Goal: Check status: Check status

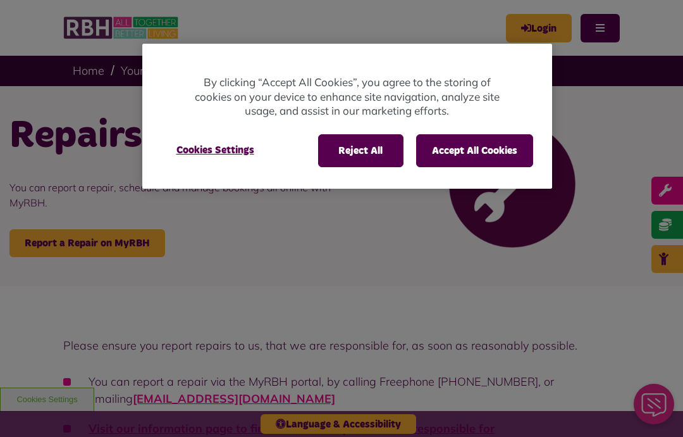
click at [358, 152] on button "Reject All" at bounding box center [360, 150] width 85 height 33
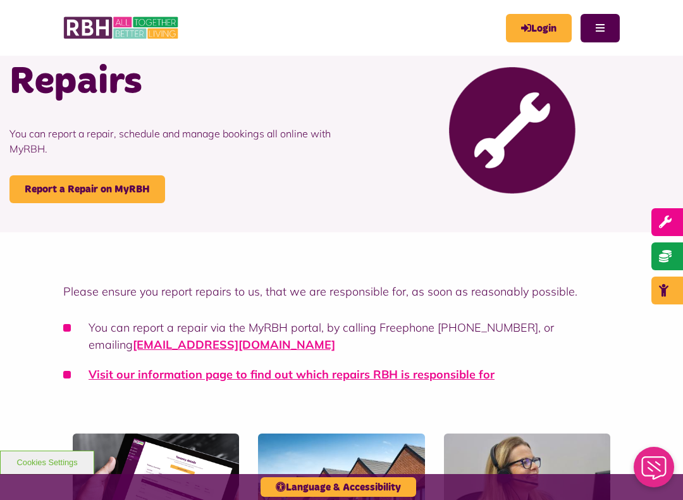
scroll to position [64, 0]
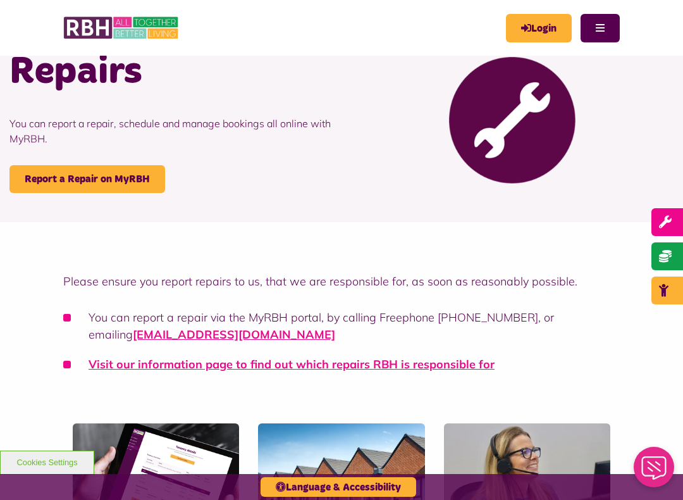
click at [46, 436] on button "Cookies Settings" at bounding box center [47, 462] width 94 height 24
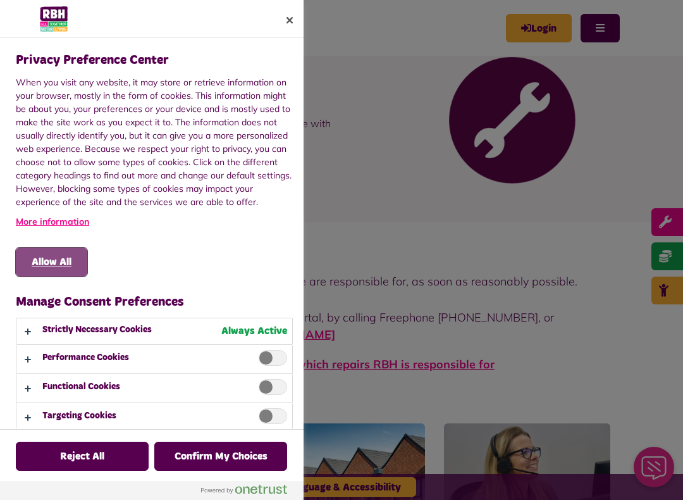
click at [54, 255] on button "Allow All" at bounding box center [51, 261] width 71 height 29
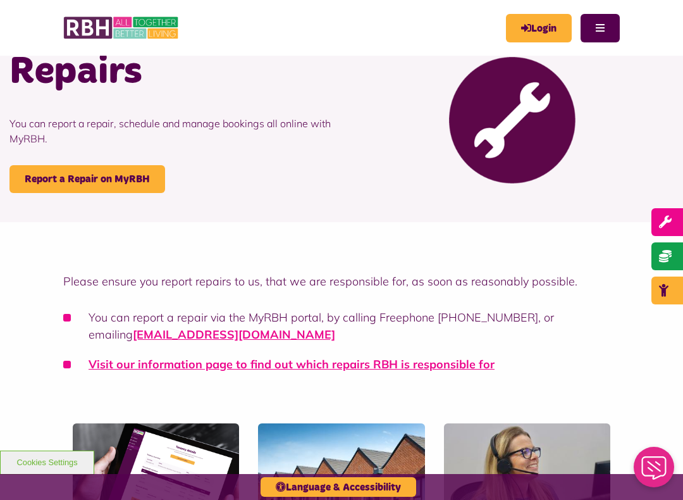
click at [542, 25] on link "Login" at bounding box center [539, 28] width 66 height 28
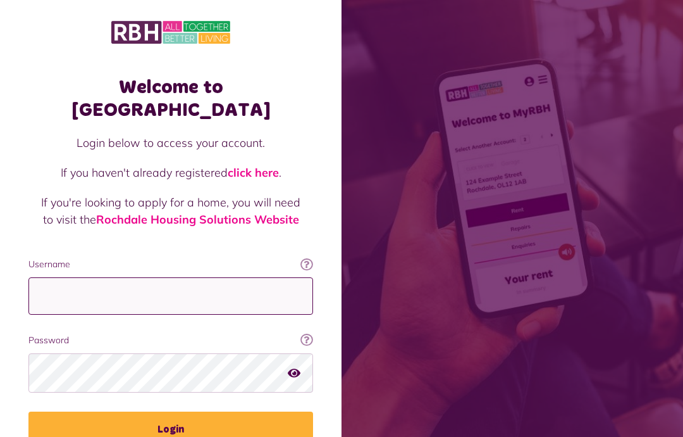
click at [169, 277] on input "Username" at bounding box center [170, 295] width 285 height 37
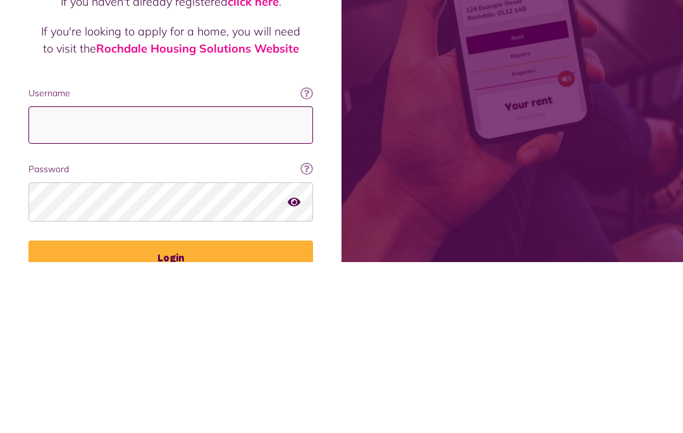
type input "*"
type input "**********"
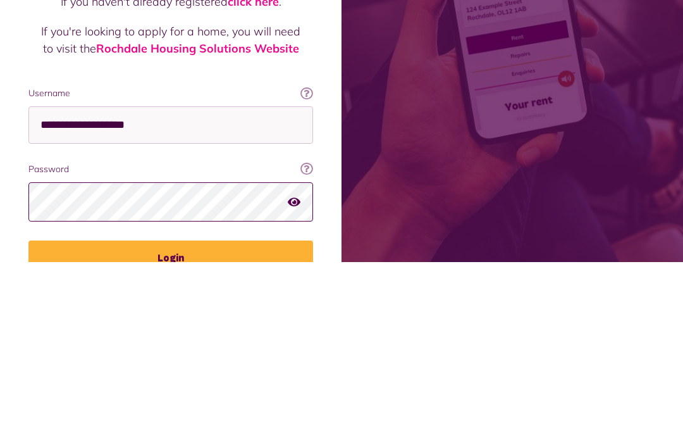
scroll to position [22, 0]
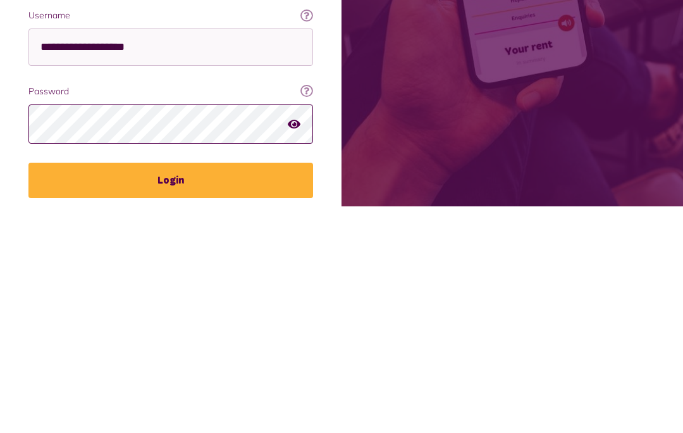
click at [171, 389] on button "Login" at bounding box center [170, 406] width 285 height 35
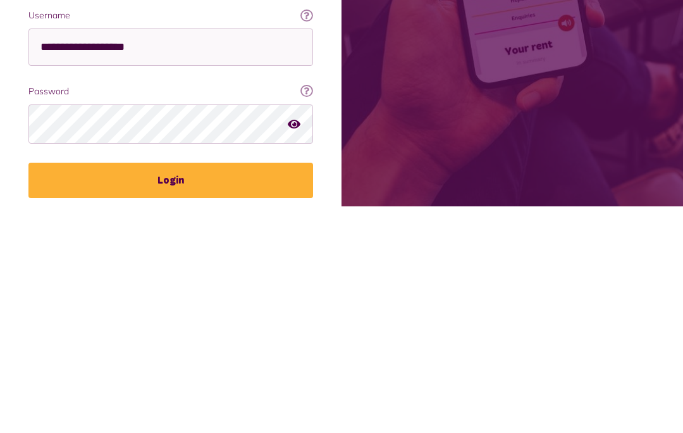
click at [182, 389] on button "Login" at bounding box center [170, 406] width 285 height 35
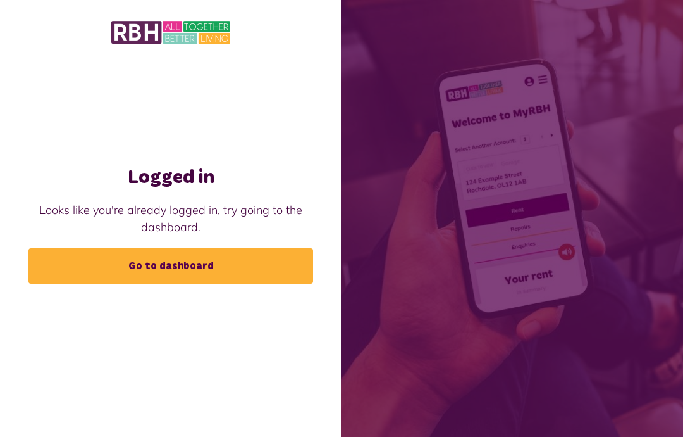
click at [173, 258] on link "Go to dashboard" at bounding box center [170, 265] width 285 height 35
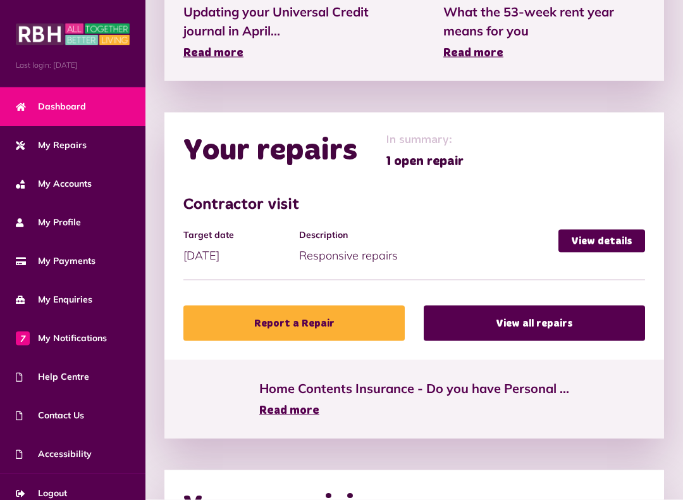
scroll to position [626, 0]
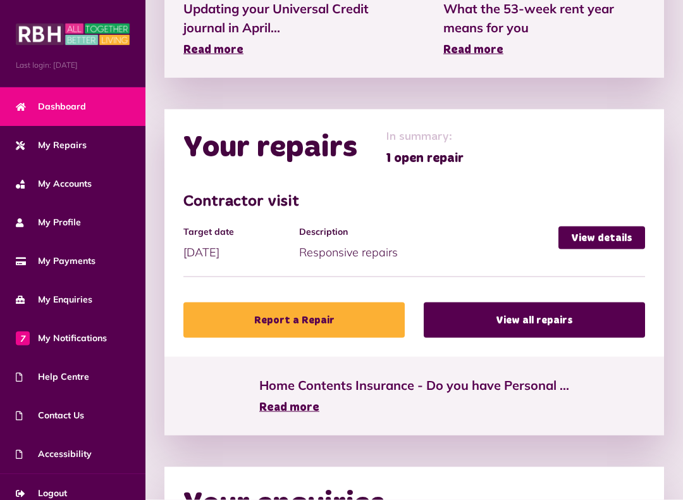
click at [608, 232] on link "View details" at bounding box center [602, 237] width 87 height 23
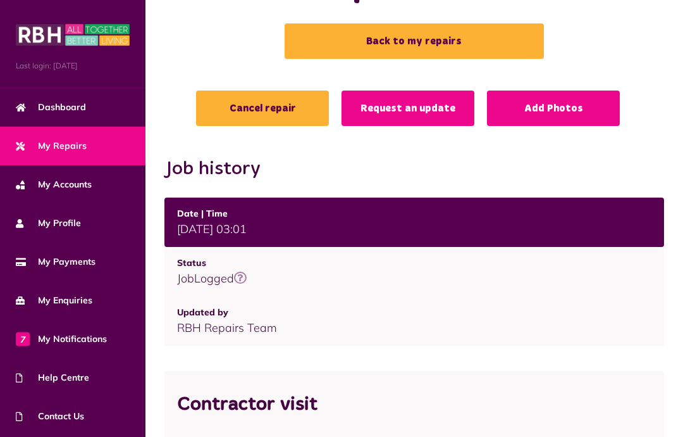
scroll to position [60, 0]
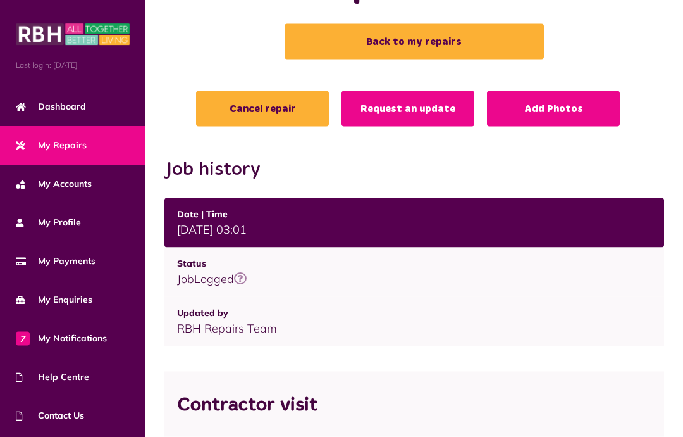
click at [411, 40] on link "Back to my repairs" at bounding box center [414, 41] width 259 height 35
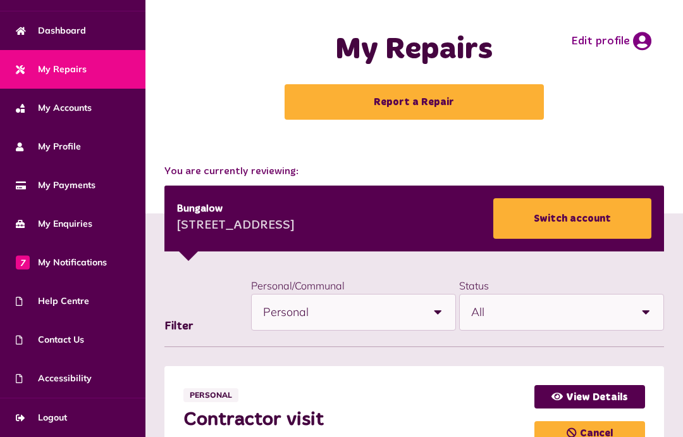
scroll to position [77, 0]
click at [56, 419] on span "Logout" at bounding box center [41, 417] width 51 height 13
